Goal: Check status

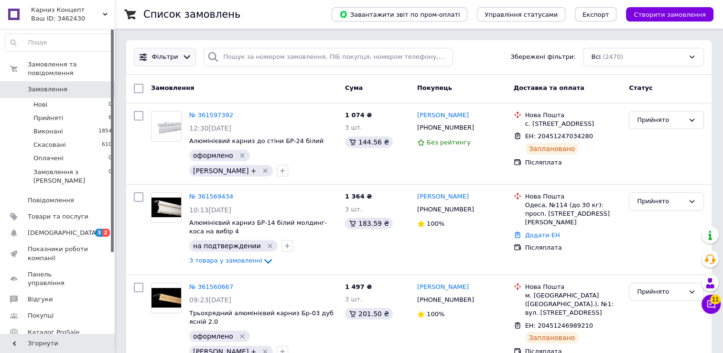
click at [184, 57] on icon at bounding box center [187, 57] width 7 height 4
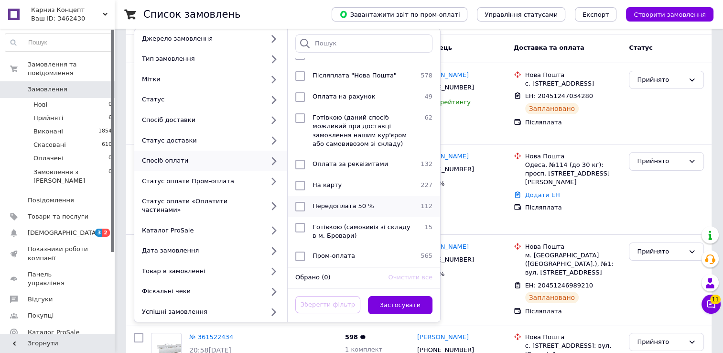
scroll to position [96, 0]
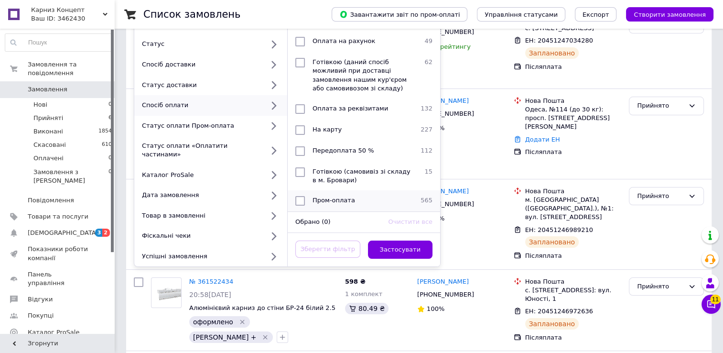
click at [303, 196] on input "checkbox" at bounding box center [300, 201] width 10 height 10
checkbox input "true"
click at [393, 241] on button "Застосувати" at bounding box center [400, 249] width 65 height 19
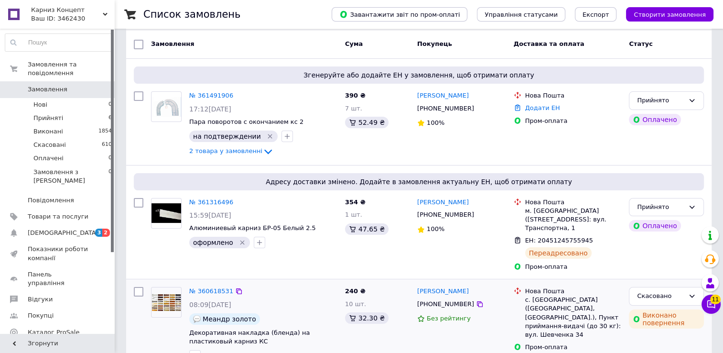
scroll to position [96, 0]
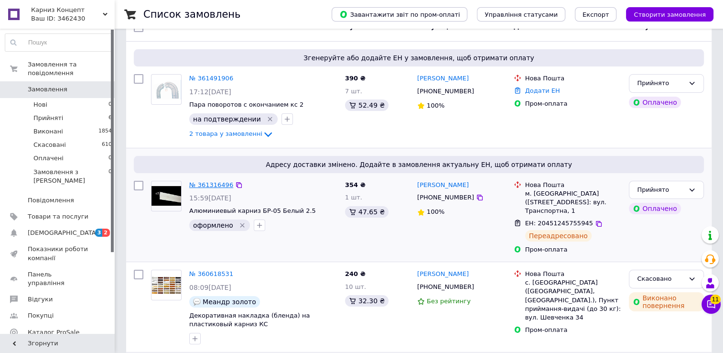
click at [215, 184] on link "№ 361316496" at bounding box center [211, 184] width 44 height 7
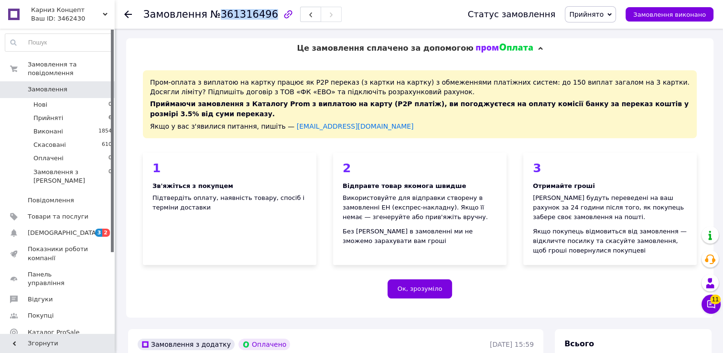
drag, startPoint x: 215, startPoint y: 16, endPoint x: 262, endPoint y: 12, distance: 47.5
click at [262, 12] on span "№361316496" at bounding box center [244, 14] width 68 height 11
drag, startPoint x: 262, startPoint y: 12, endPoint x: 250, endPoint y: 17, distance: 12.4
copy span "361316496"
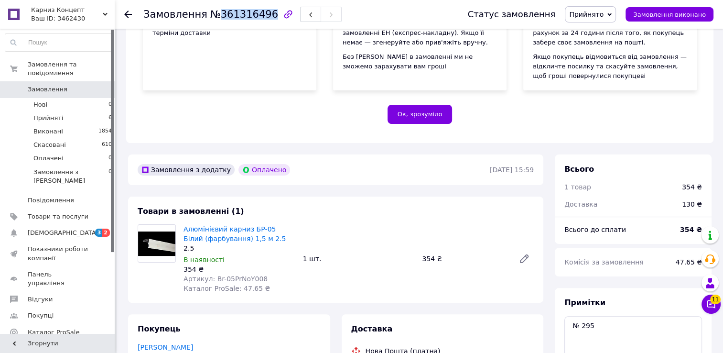
scroll to position [191, 0]
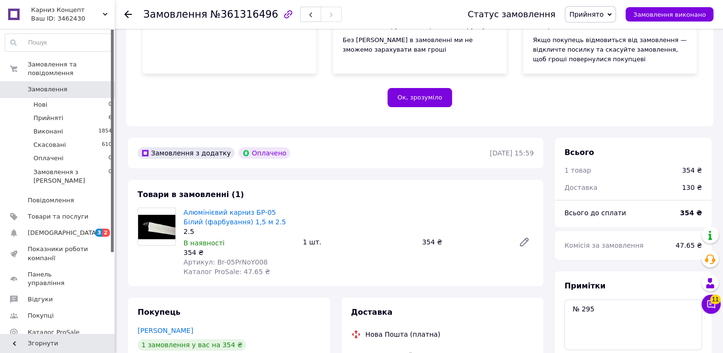
click at [126, 12] on use at bounding box center [128, 15] width 8 height 8
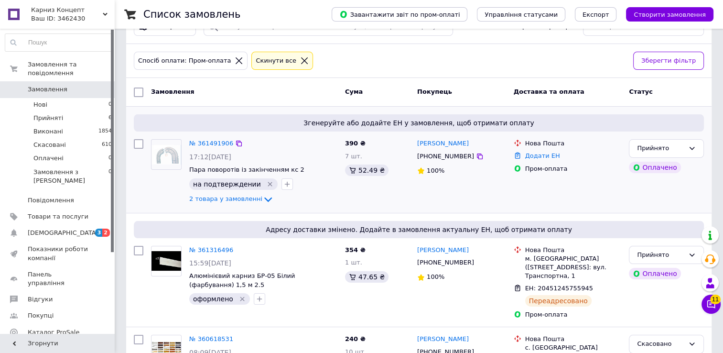
scroll to position [48, 0]
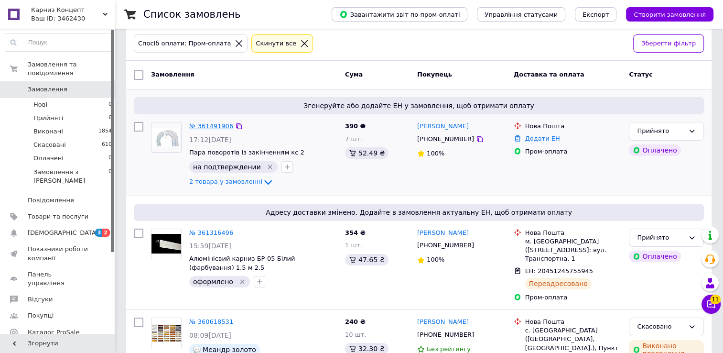
click at [212, 126] on link "№ 361491906" at bounding box center [211, 125] width 44 height 7
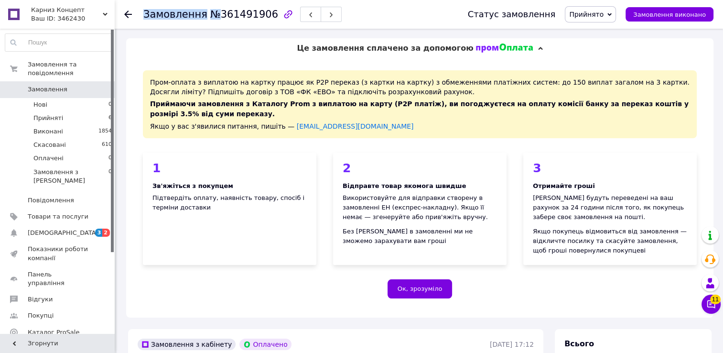
drag, startPoint x: 214, startPoint y: 16, endPoint x: 262, endPoint y: 11, distance: 48.6
click at [262, 11] on div "Замовлення №361491906" at bounding box center [242, 14] width 198 height 16
drag, startPoint x: 262, startPoint y: 11, endPoint x: 218, endPoint y: 20, distance: 45.3
click at [227, 46] on div "Це замовлення сплачено за допомогою" at bounding box center [419, 48] width 587 height 20
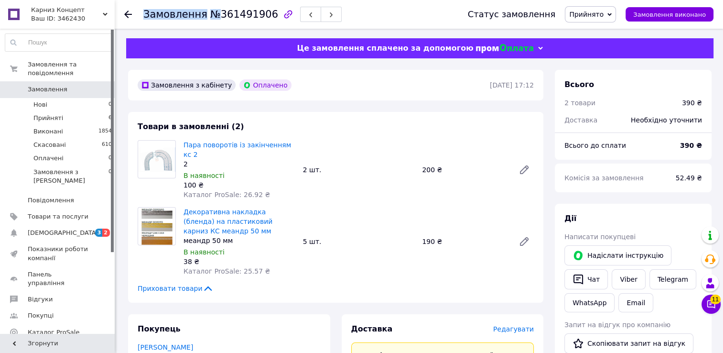
drag, startPoint x: 216, startPoint y: 16, endPoint x: 262, endPoint y: 16, distance: 45.9
click at [262, 16] on div "Замовлення №361491906" at bounding box center [242, 14] width 198 height 16
drag, startPoint x: 262, startPoint y: 16, endPoint x: 261, endPoint y: 11, distance: 4.8
click at [261, 11] on span "№361491906" at bounding box center [244, 14] width 68 height 11
drag, startPoint x: 262, startPoint y: 14, endPoint x: 213, endPoint y: 15, distance: 48.8
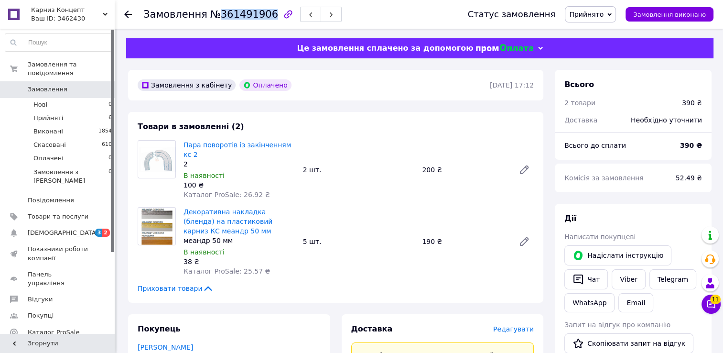
click at [213, 15] on span "№361491906" at bounding box center [244, 14] width 68 height 11
copy span "361491906"
click at [132, 14] on div at bounding box center [133, 14] width 19 height 29
click at [128, 14] on icon at bounding box center [128, 15] width 8 height 8
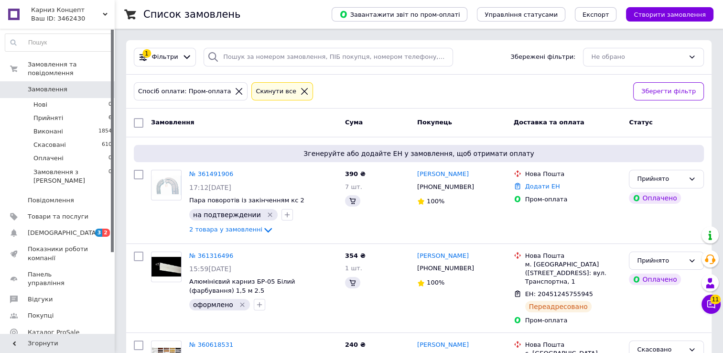
click at [65, 85] on span "Замовлення" at bounding box center [58, 89] width 61 height 9
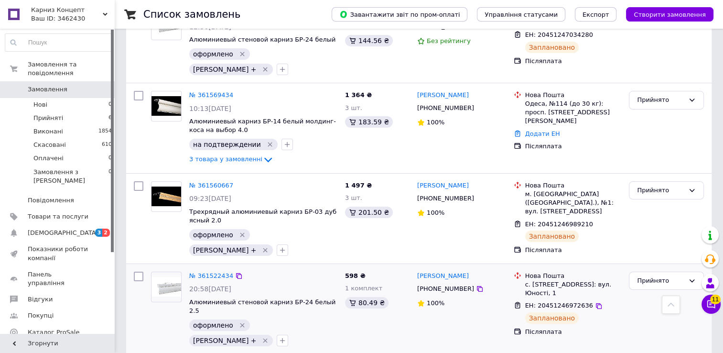
scroll to position [48, 0]
